Goal: Find specific page/section: Find specific page/section

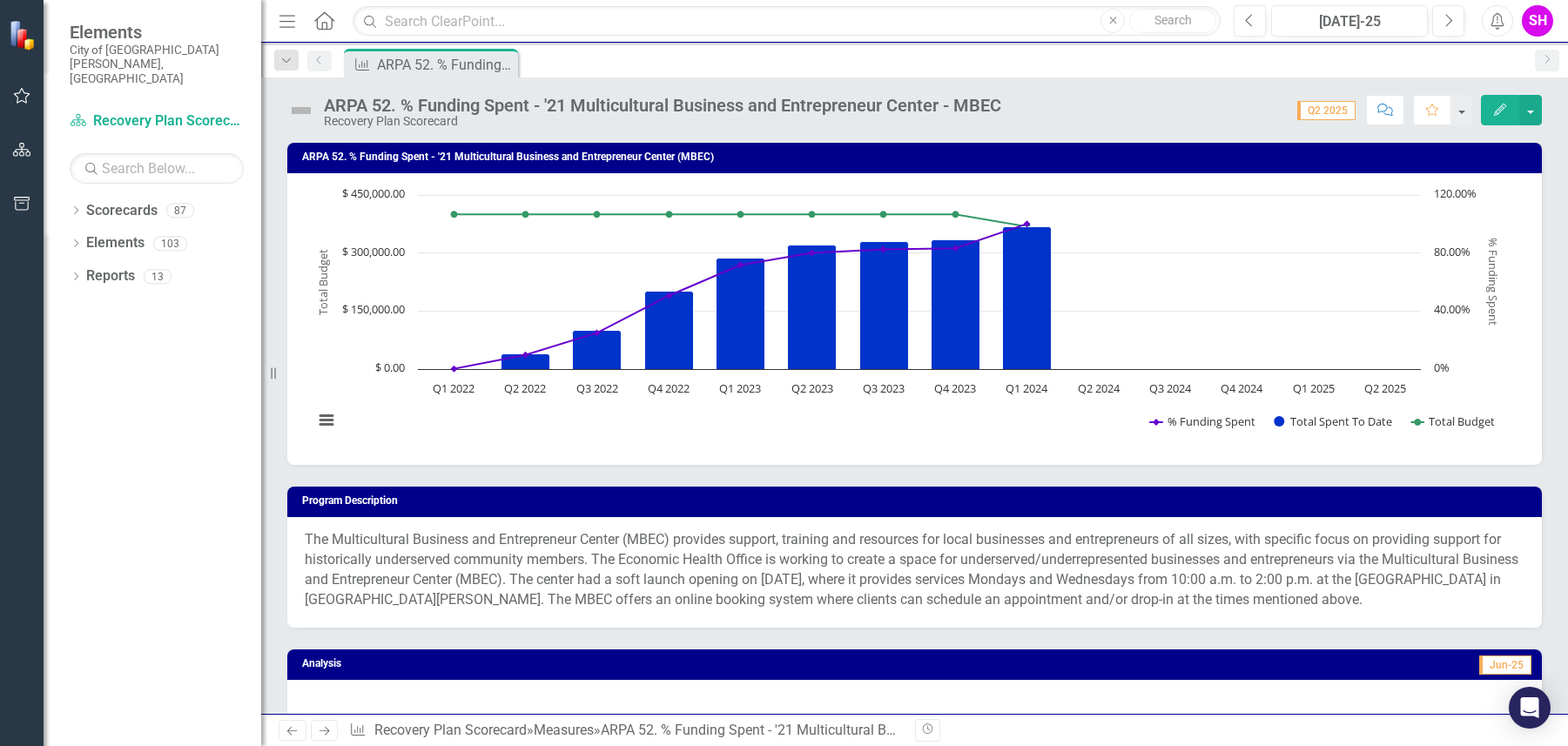
click at [624, 66] on div "Measure ARPA 52. % Funding Spent - '21 Multicultural Business and Entrepreneur …" at bounding box center [933, 62] width 1185 height 28
click at [80, 206] on div "Dropdown" at bounding box center [76, 213] width 13 height 14
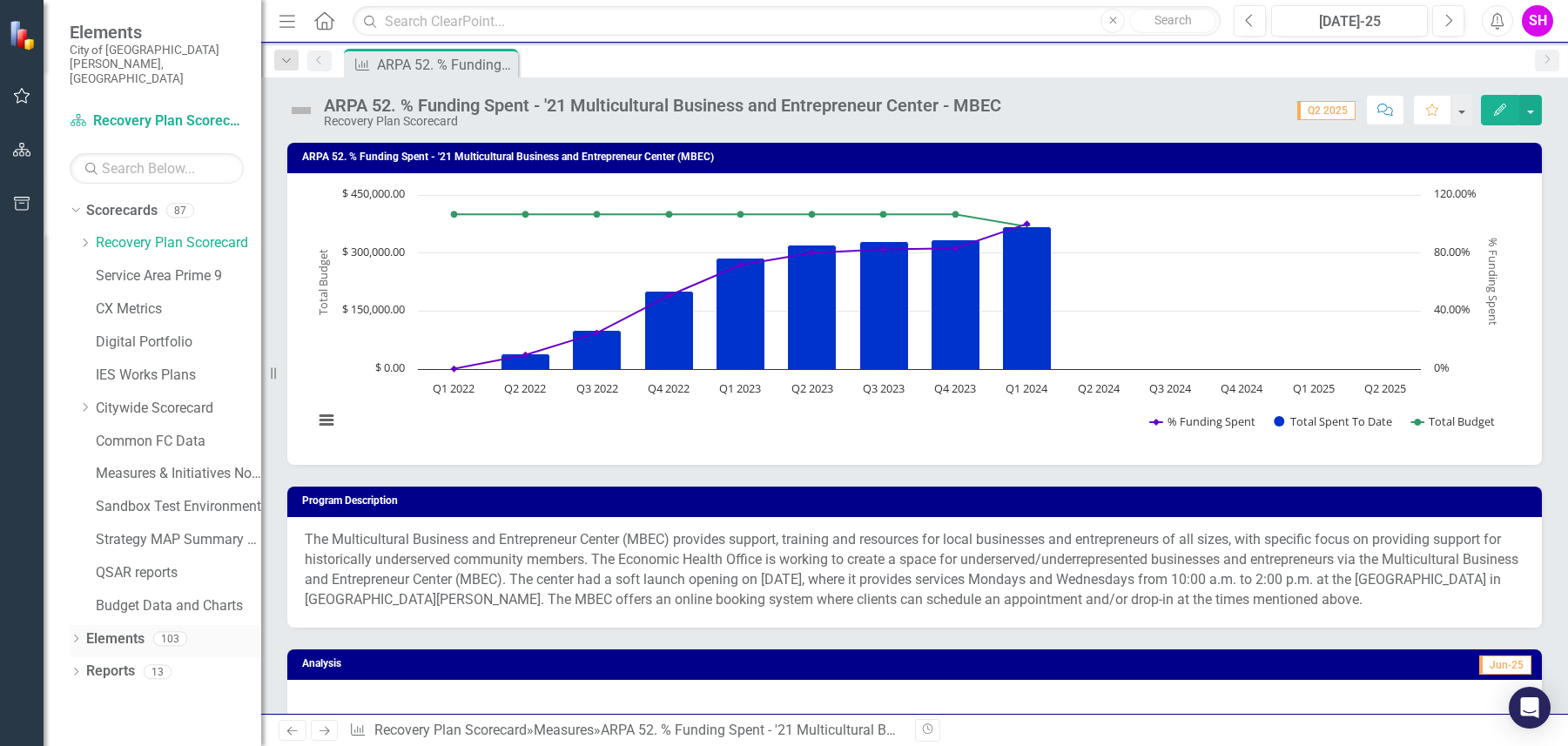
click at [77, 635] on icon "Dropdown" at bounding box center [76, 640] width 13 height 10
click at [625, 63] on div "Measure ARPA 52. % Funding Spent - '21 Multicultural Business and Entrepreneur …" at bounding box center [933, 62] width 1185 height 28
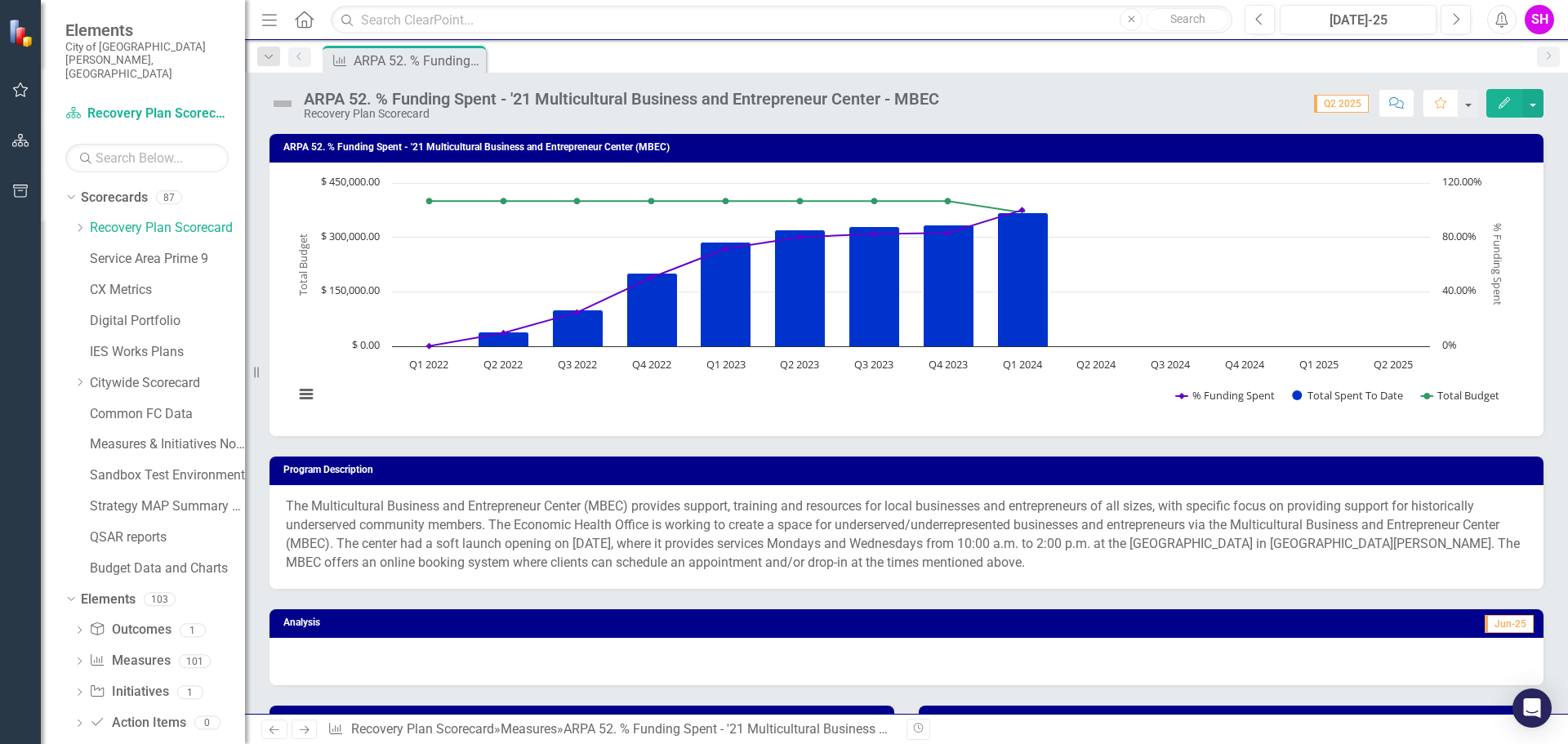
click at [844, 61] on div "Measure ARPA 52. % Funding Spent - '21 Multicultural Business and Entrepreneur …" at bounding box center [924, 58] width 1210 height 26
click at [79, 223] on icon "Dropdown" at bounding box center [80, 228] width 12 height 10
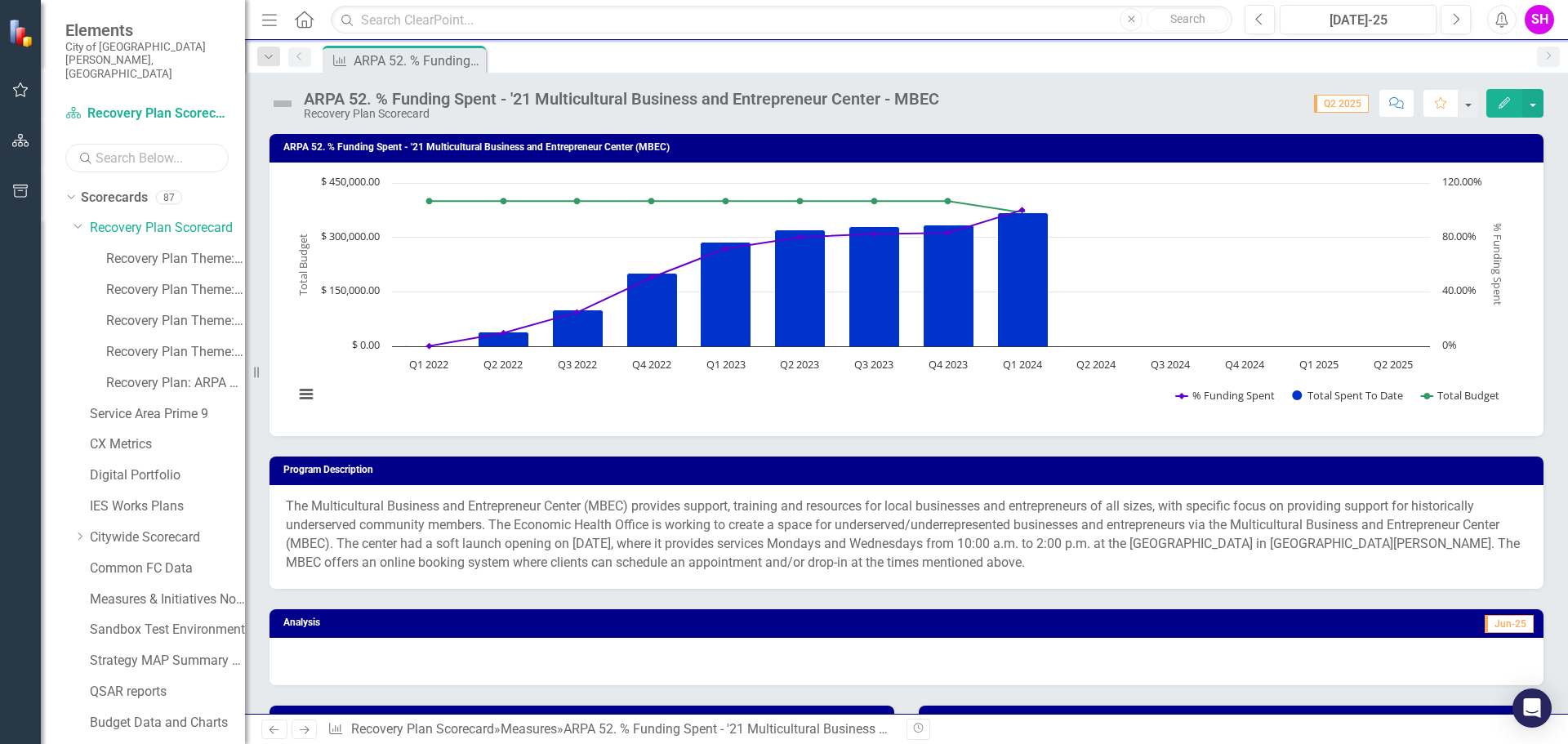
click at [160, 144] on input "text" at bounding box center [146, 158] width 163 height 29
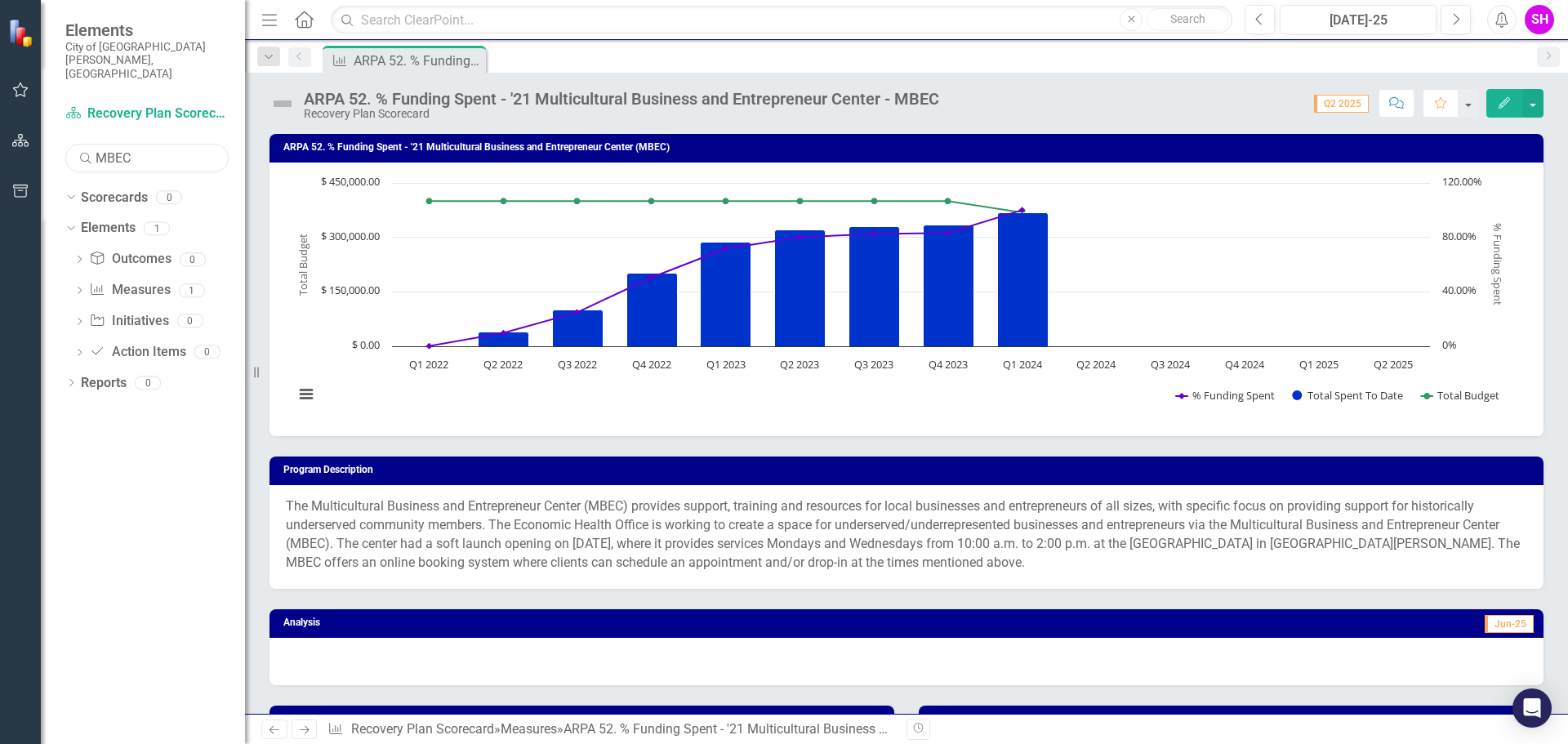
type input "MBEC"
click at [128, 281] on link "Measure Measures" at bounding box center [130, 290] width 81 height 19
click at [679, 55] on div "Measure ARPA 52. % Funding Spent - '21 Multicultural Business and Entrepreneur …" at bounding box center [924, 58] width 1210 height 26
click at [266, 58] on icon "Dropdown" at bounding box center [268, 58] width 14 height 12
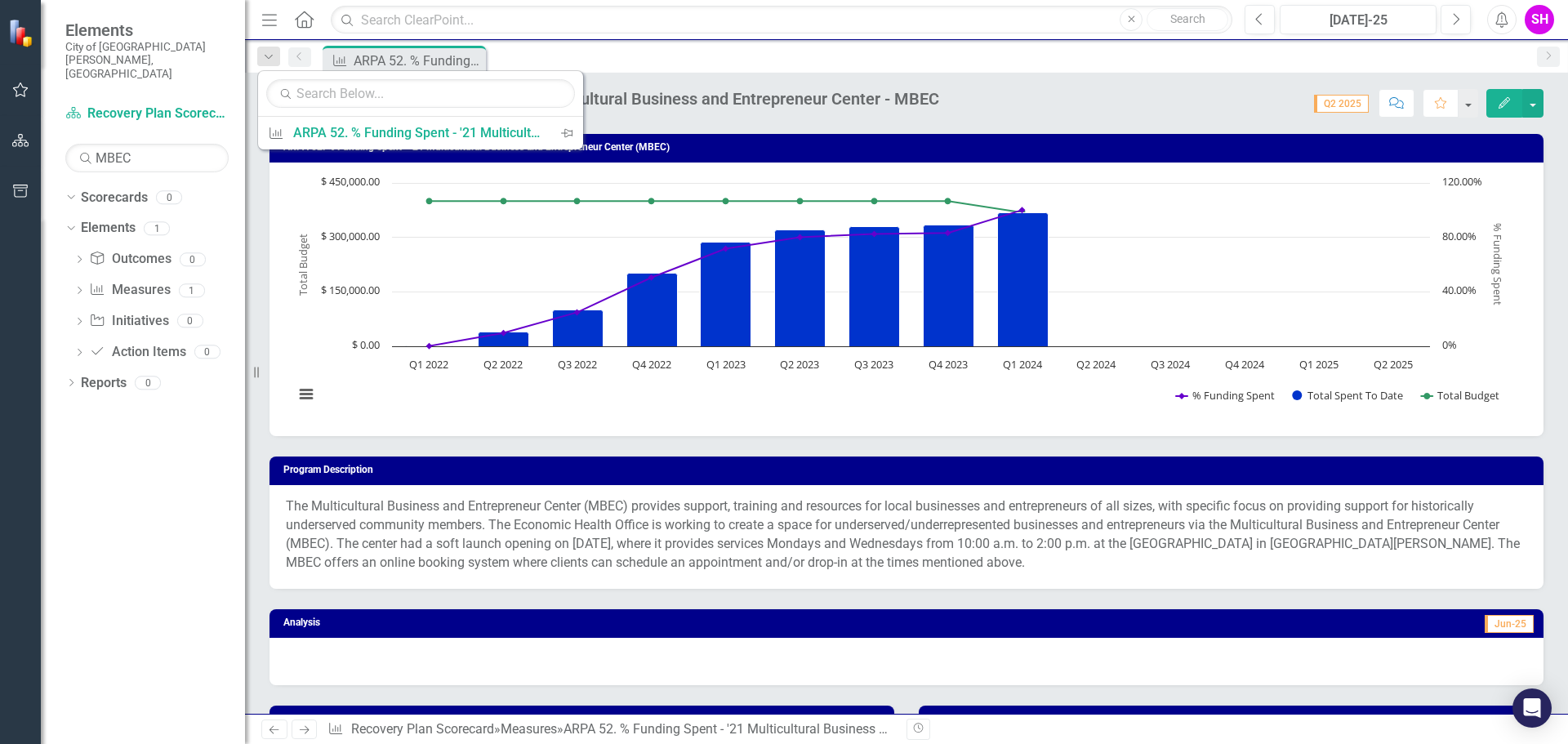
click at [527, 60] on div "Measure ARPA 52. % Funding Spent - '21 Multicultural Business and Entrepreneur …" at bounding box center [924, 58] width 1210 height 26
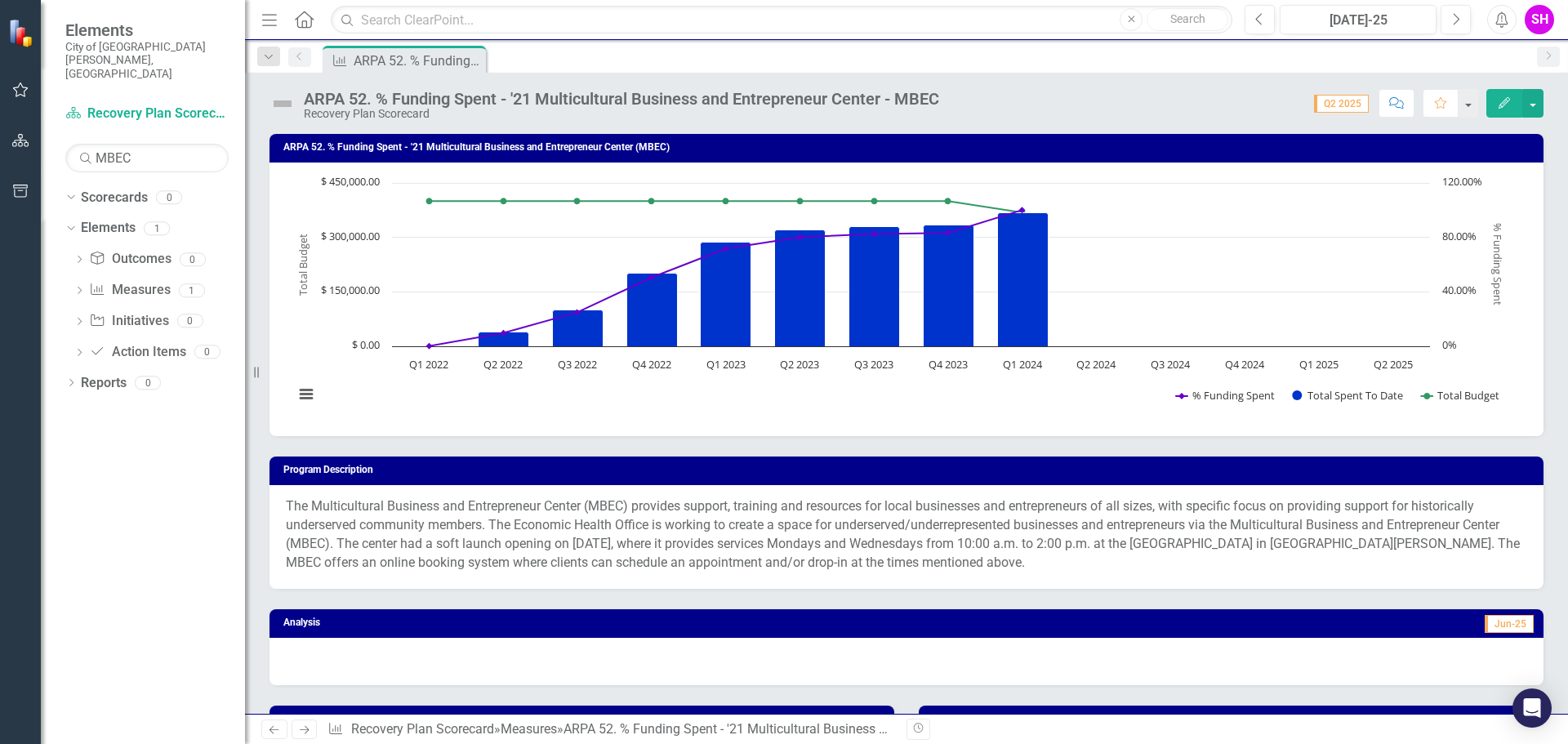
click at [1223, 97] on div "Score: 0.00 Q2 2025 Completed Comment Favorite Edit" at bounding box center [1245, 102] width 596 height 28
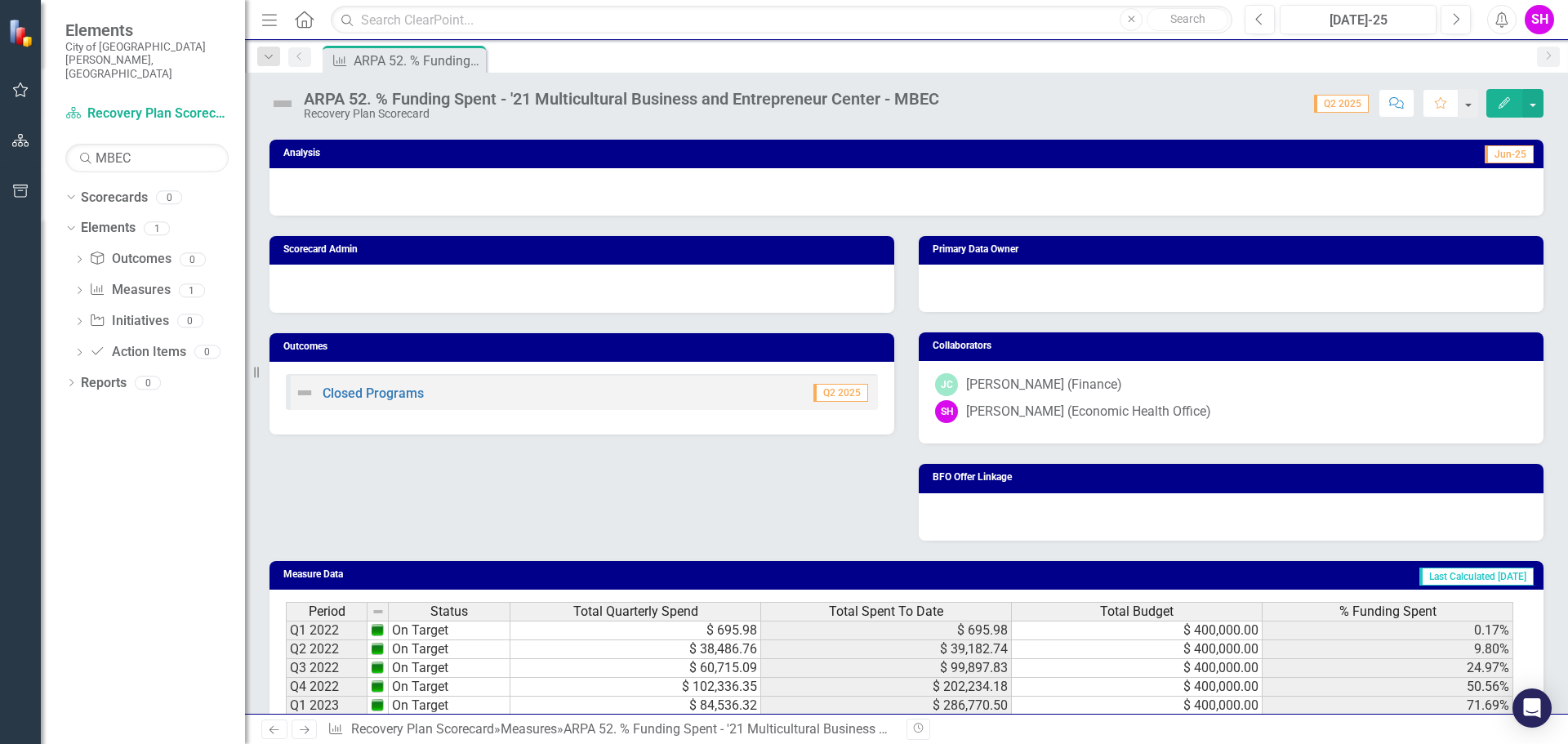
scroll to position [490, 0]
